Goal: Information Seeking & Learning: Learn about a topic

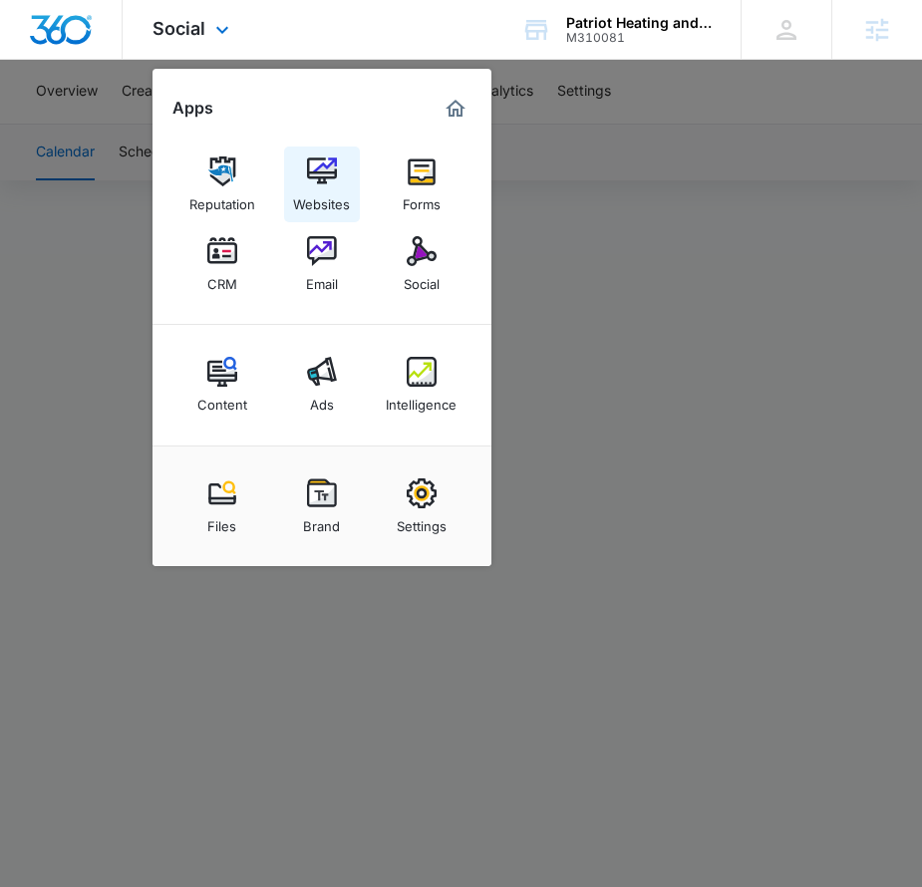
click at [300, 173] on link "Websites" at bounding box center [322, 185] width 76 height 76
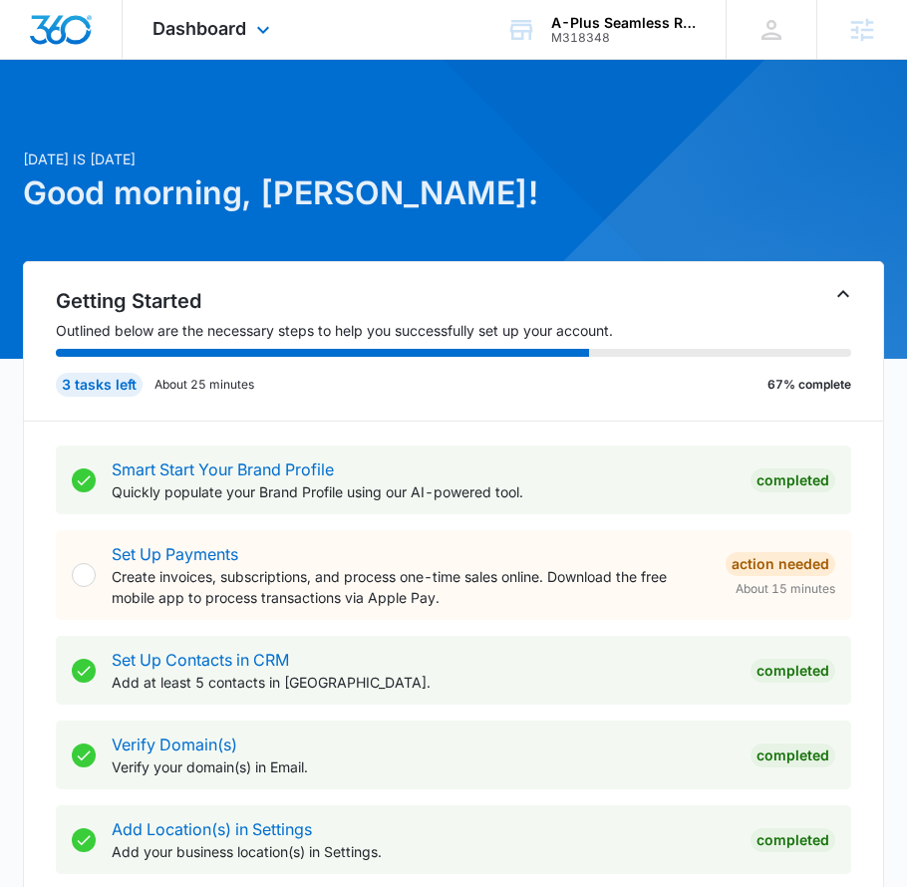
click at [230, 43] on div "Dashboard Apps Reputation Websites Forms CRM Email Social Shop Content Ads Inte…" at bounding box center [214, 29] width 182 height 59
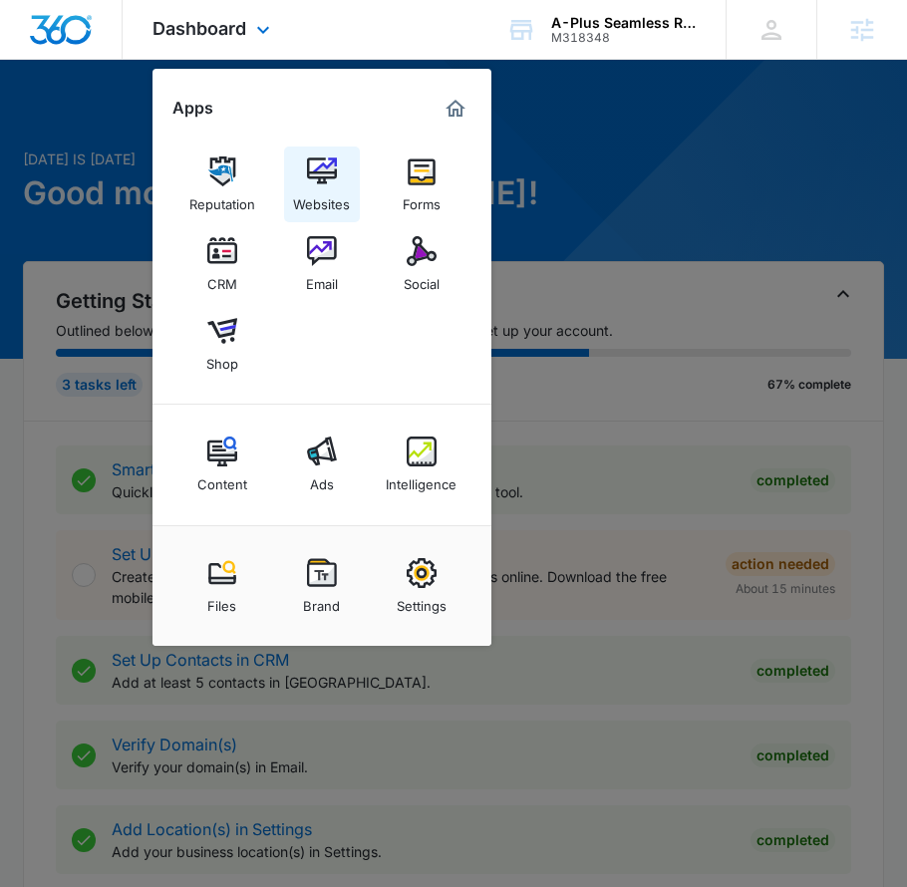
click at [292, 179] on link "Websites" at bounding box center [322, 185] width 76 height 76
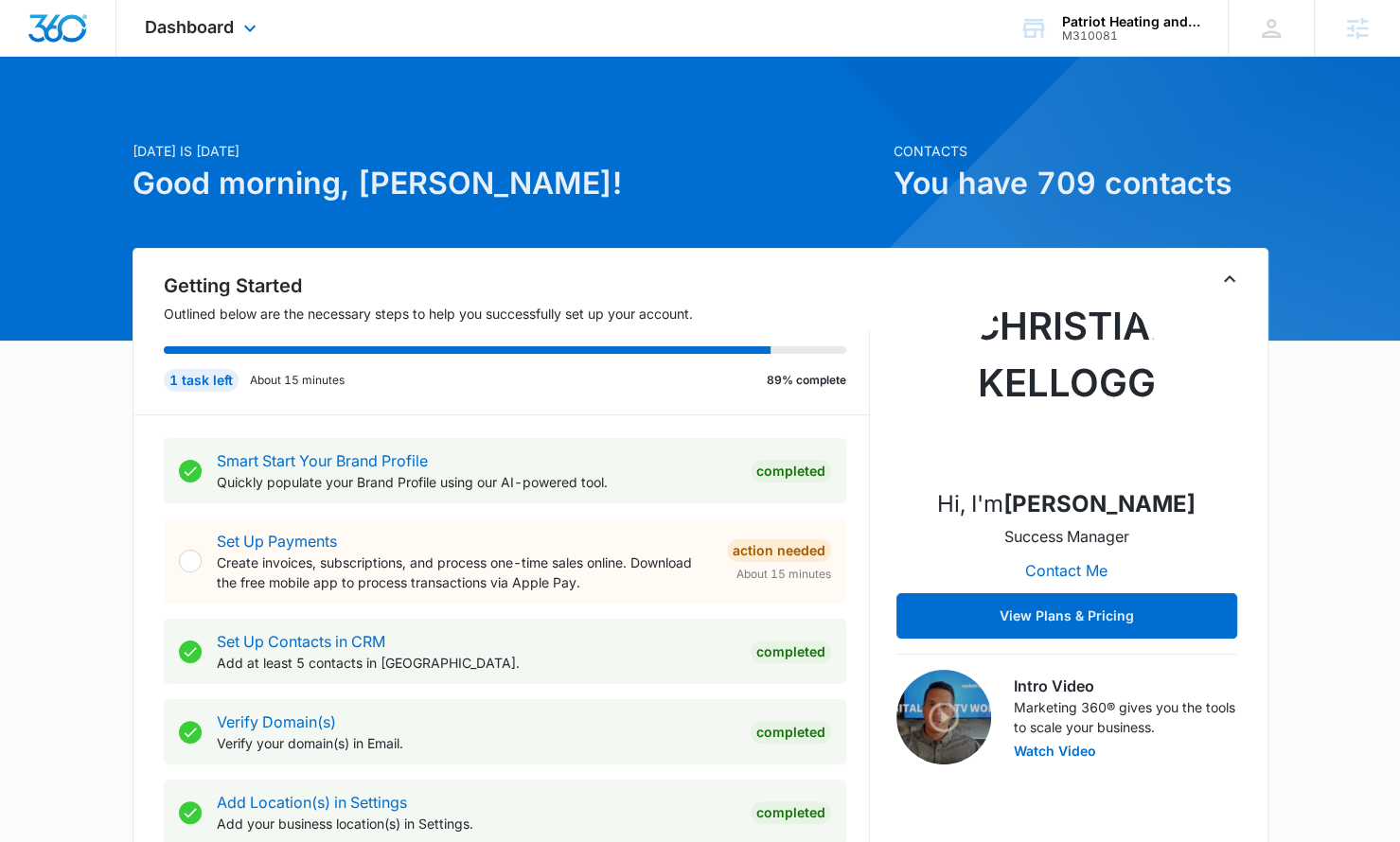
click at [217, 41] on div "Dashboard Apps Reputation Websites Forms CRM Email Social Content Ads Intellige…" at bounding box center [203, 28] width 173 height 56
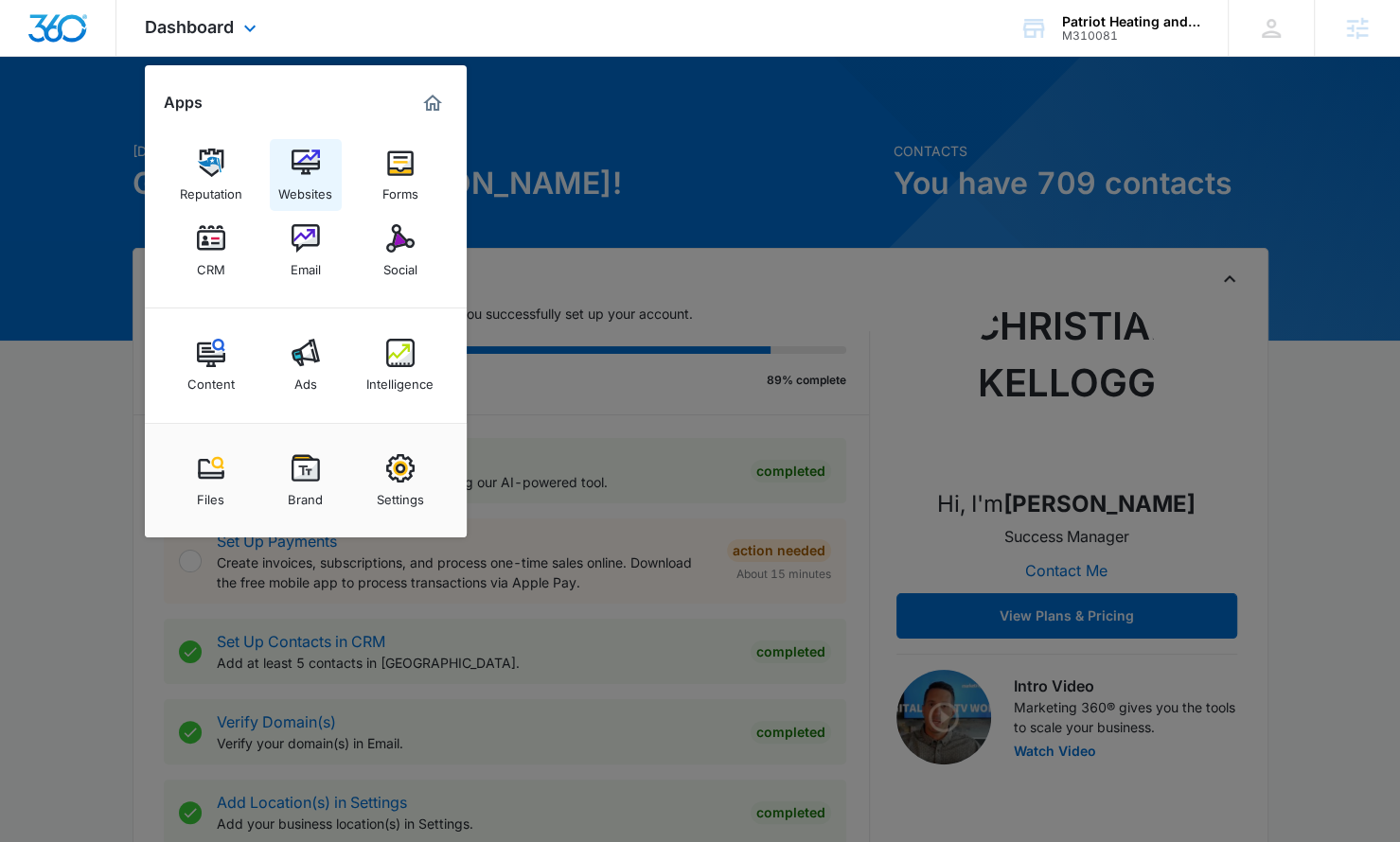
click at [304, 164] on img at bounding box center [306, 162] width 28 height 28
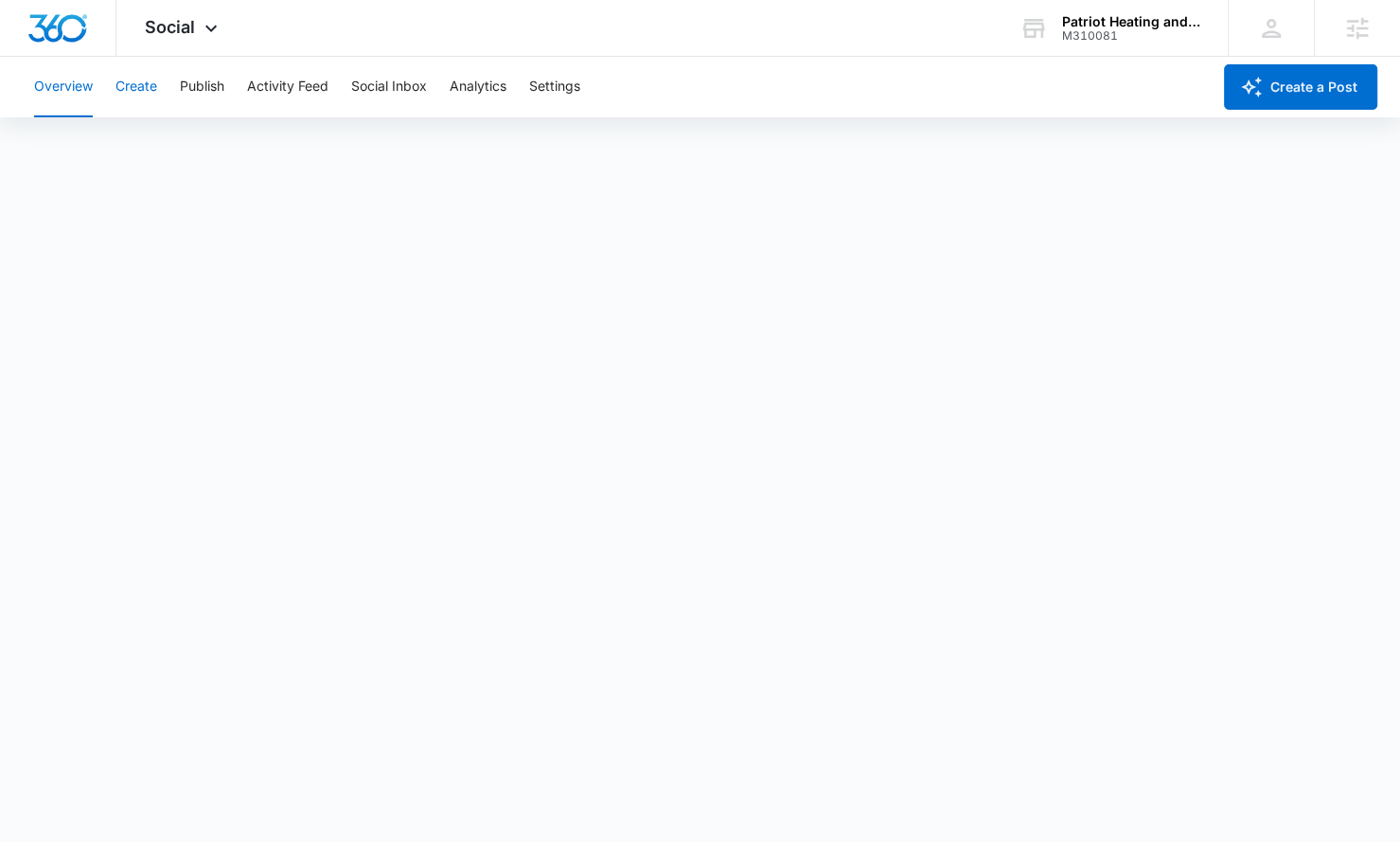
click at [133, 94] on button "Create" at bounding box center [137, 87] width 42 height 61
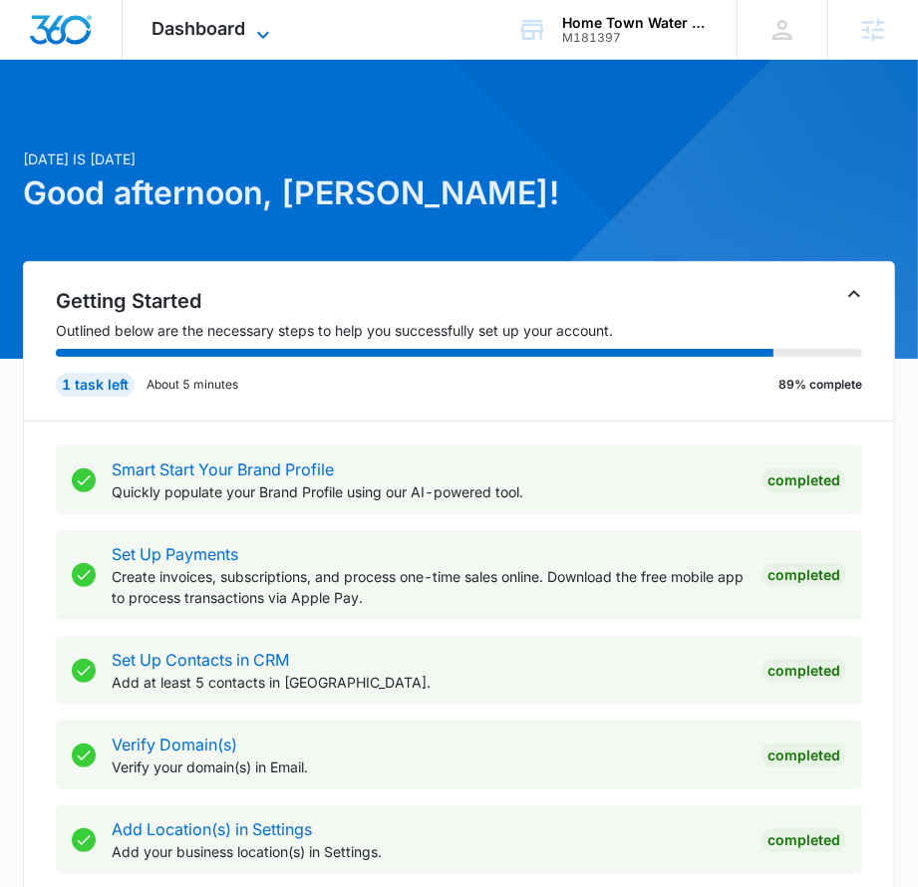
click at [242, 35] on span "Dashboard" at bounding box center [199, 28] width 94 height 21
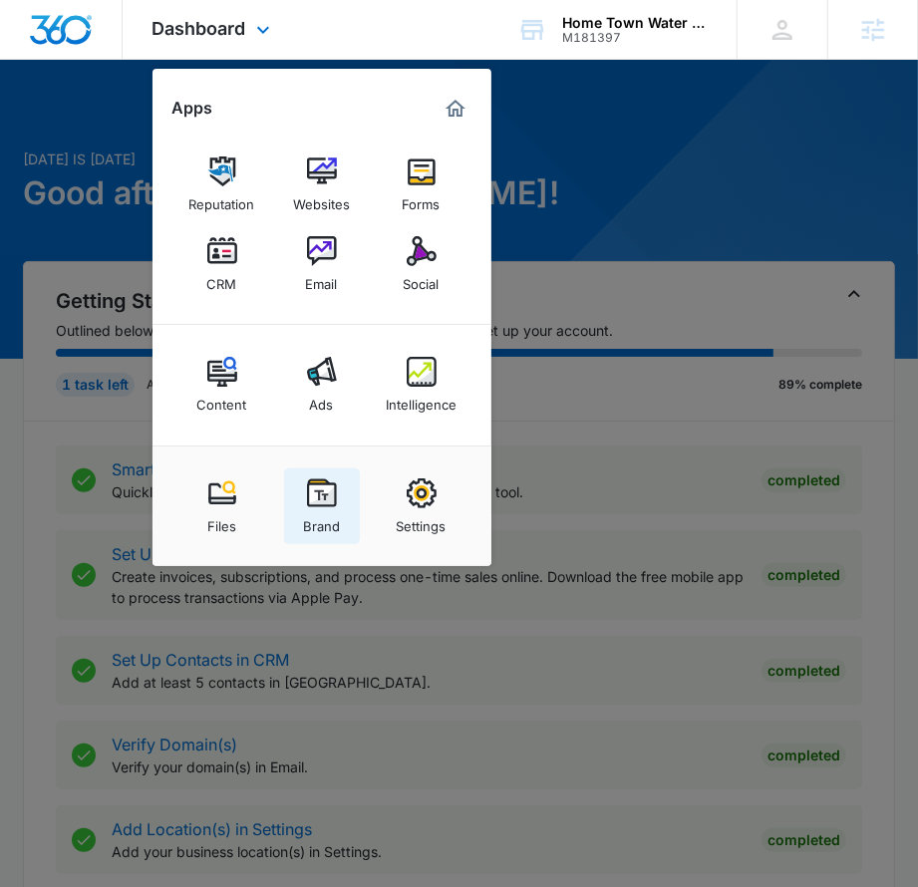
click at [310, 489] on img at bounding box center [322, 493] width 30 height 30
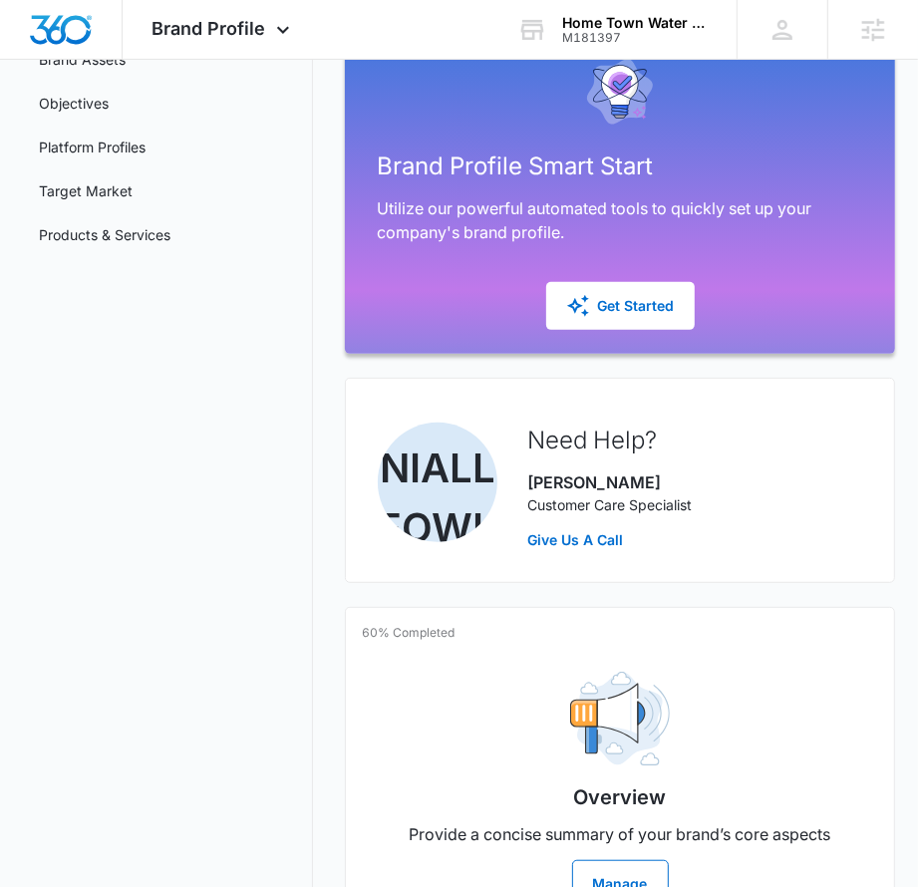
scroll to position [310, 0]
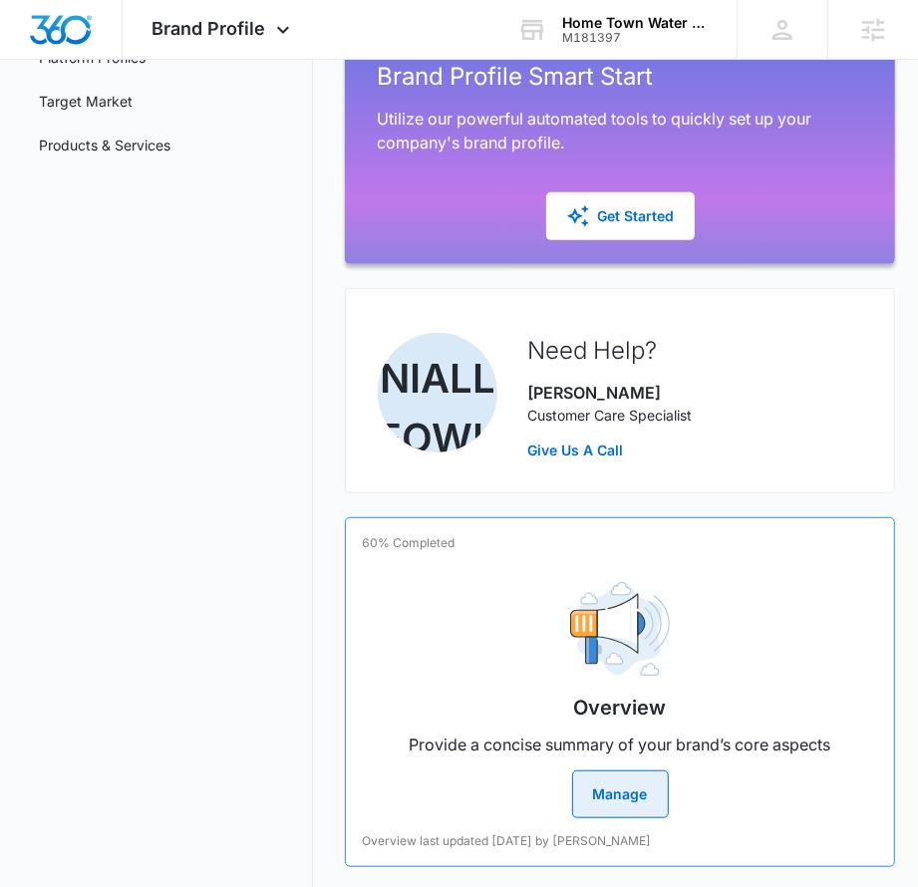
click at [566, 615] on div "Overview Provide a concise summary of your brand’s core aspects Manage" at bounding box center [620, 692] width 516 height 252
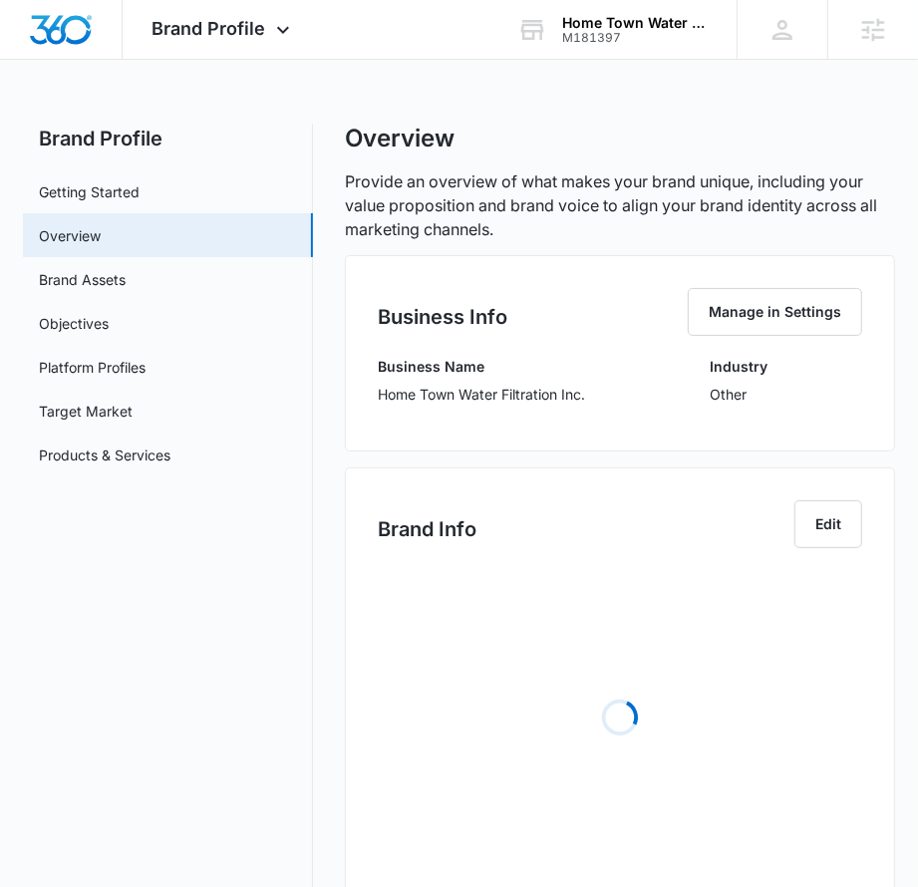
scroll to position [159, 0]
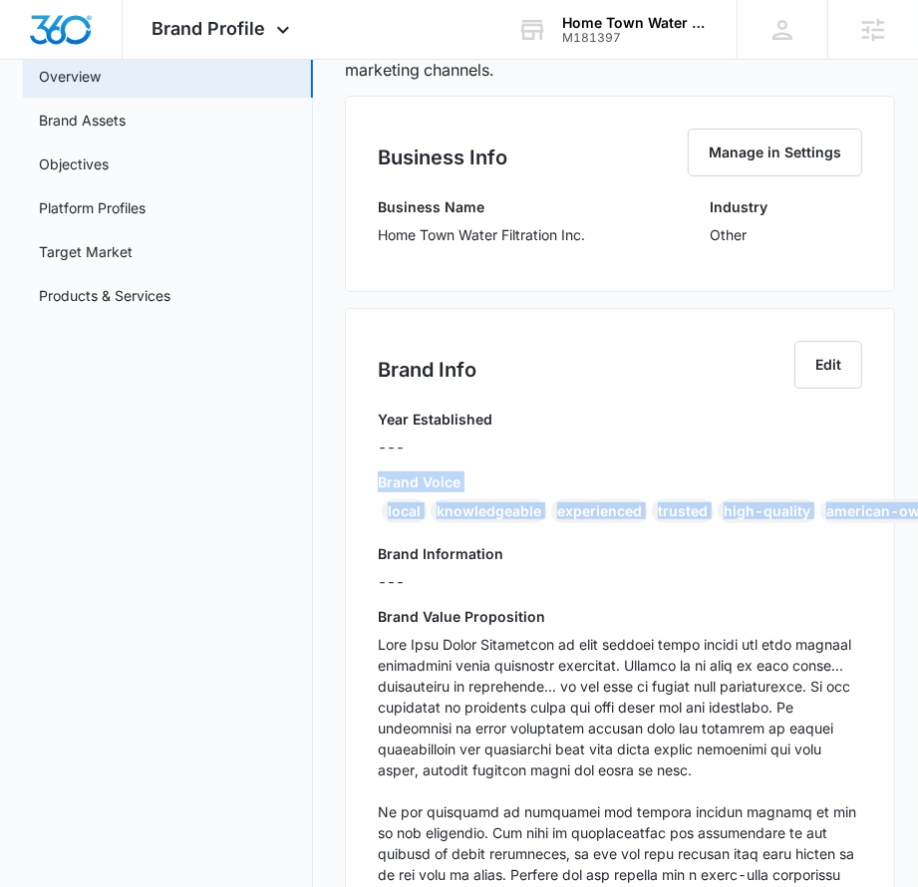
drag, startPoint x: 384, startPoint y: 482, endPoint x: 1010, endPoint y: 534, distance: 628.1
click at [917, 534] on html "Brand Profile Apps Reputation Websites Forms CRM Email Social Content Ads Intel…" at bounding box center [459, 284] width 918 height 887
copy div "Brand Voice local knowledgeable experienced trusted high-quality american-owned"
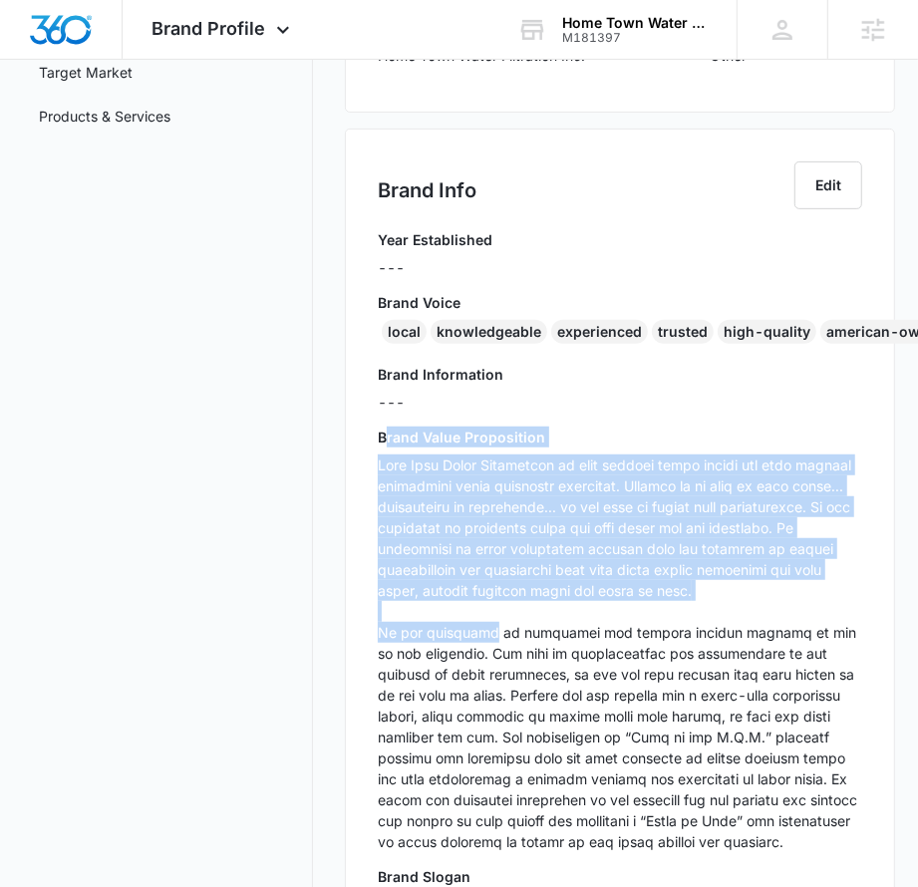
scroll to position [414, 0]
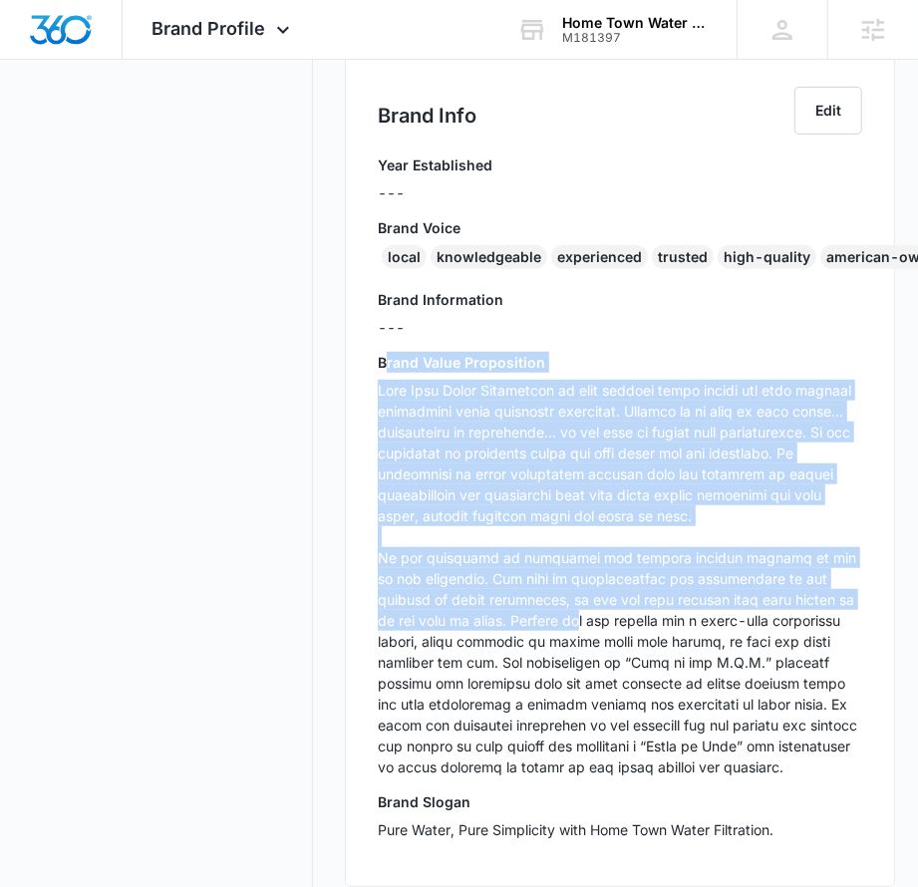
drag, startPoint x: 382, startPoint y: 613, endPoint x: 498, endPoint y: 628, distance: 117.6
click at [498, 628] on div "Brand Value Proposition" at bounding box center [620, 572] width 484 height 440
click at [405, 408] on p at bounding box center [620, 579] width 484 height 398
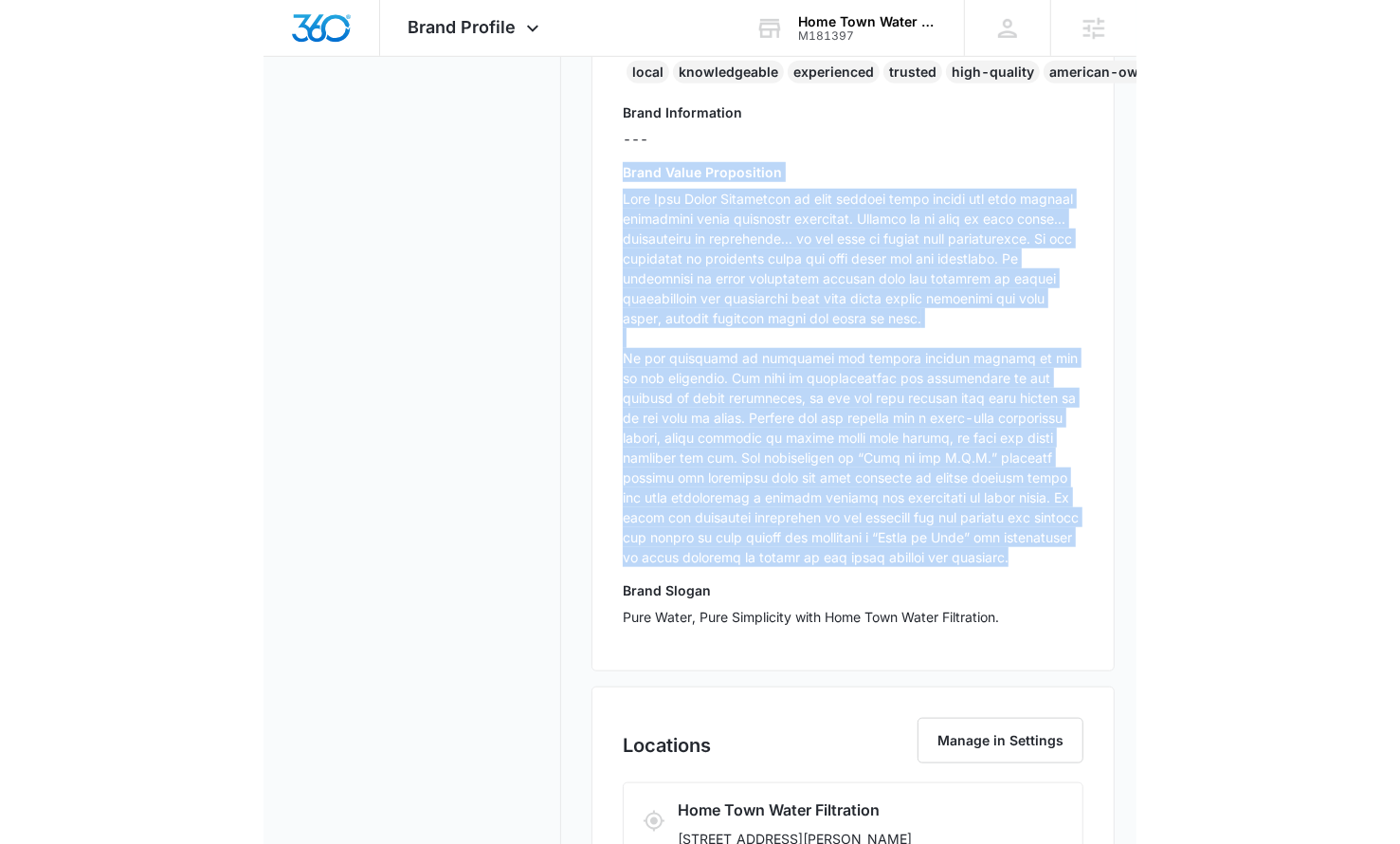
scroll to position [581, 0]
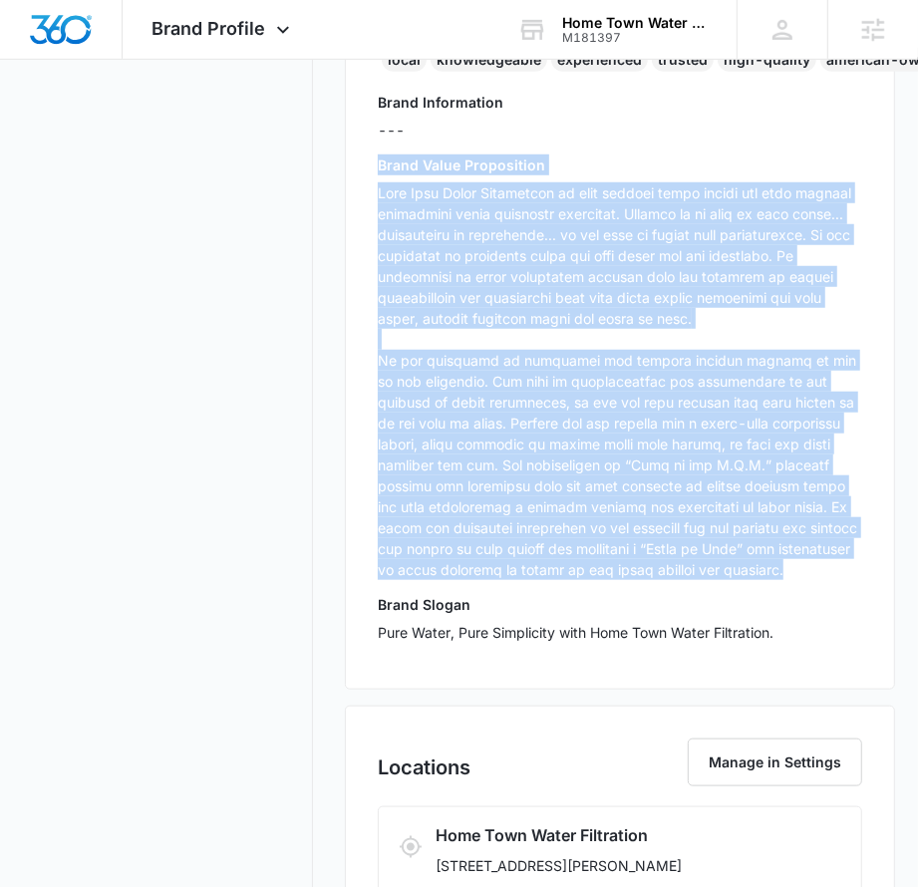
drag, startPoint x: 376, startPoint y: 363, endPoint x: 676, endPoint y: 572, distance: 365.8
click at [676, 572] on div "Brand Info Edit Year Established --- Brand Voice local knowledgeable experience…" at bounding box center [620, 272] width 550 height 833
copy div "Lorem Ipsum Dolorsitame Cons Adip Elits Doeiusmodt in utla etdolor magna aliqua…"
